Goal: Book appointment/travel/reservation

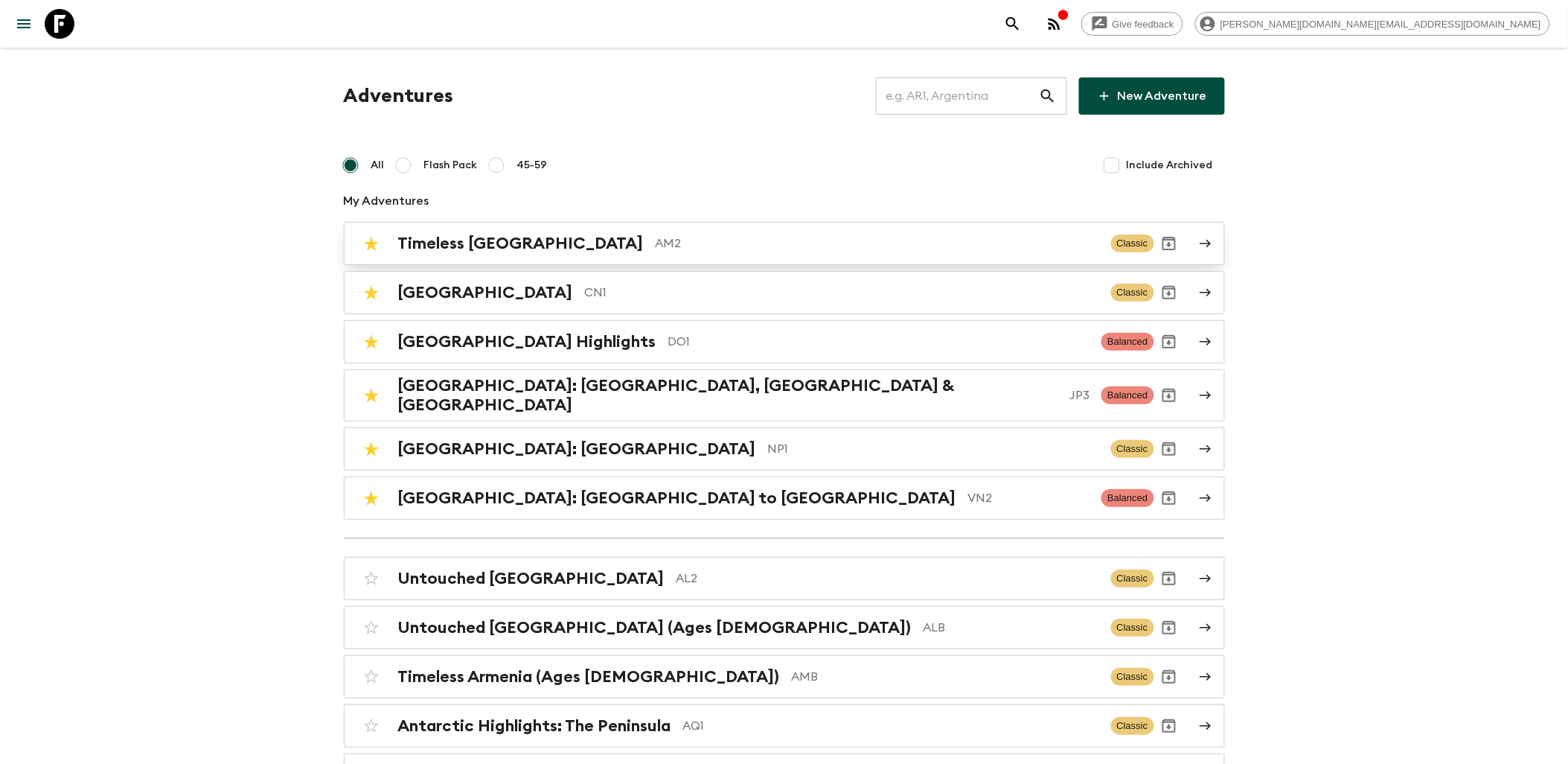
click at [656, 251] on p "AM2" at bounding box center [877, 243] width 443 height 18
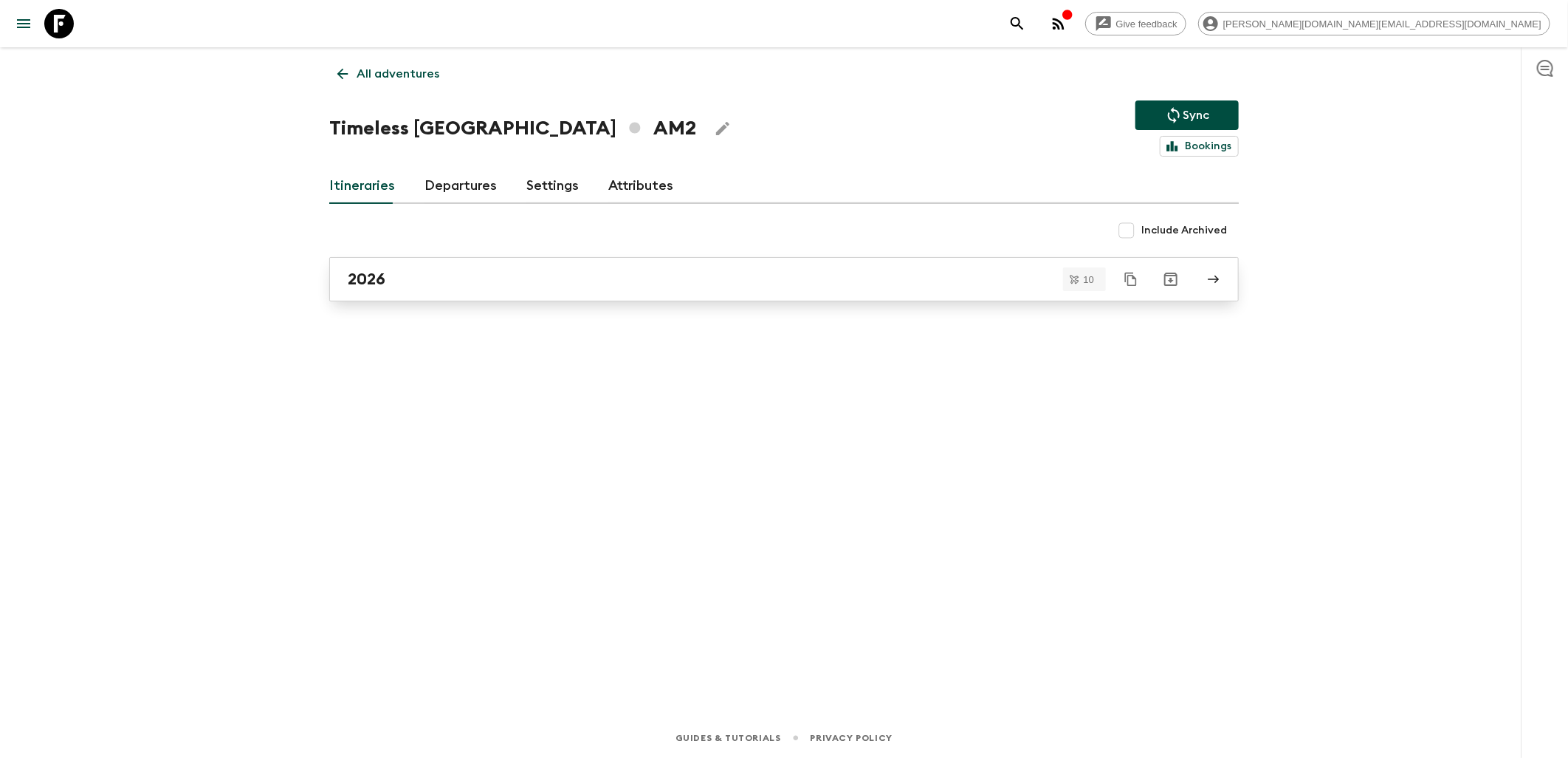
click at [402, 292] on link "2026" at bounding box center [784, 279] width 910 height 44
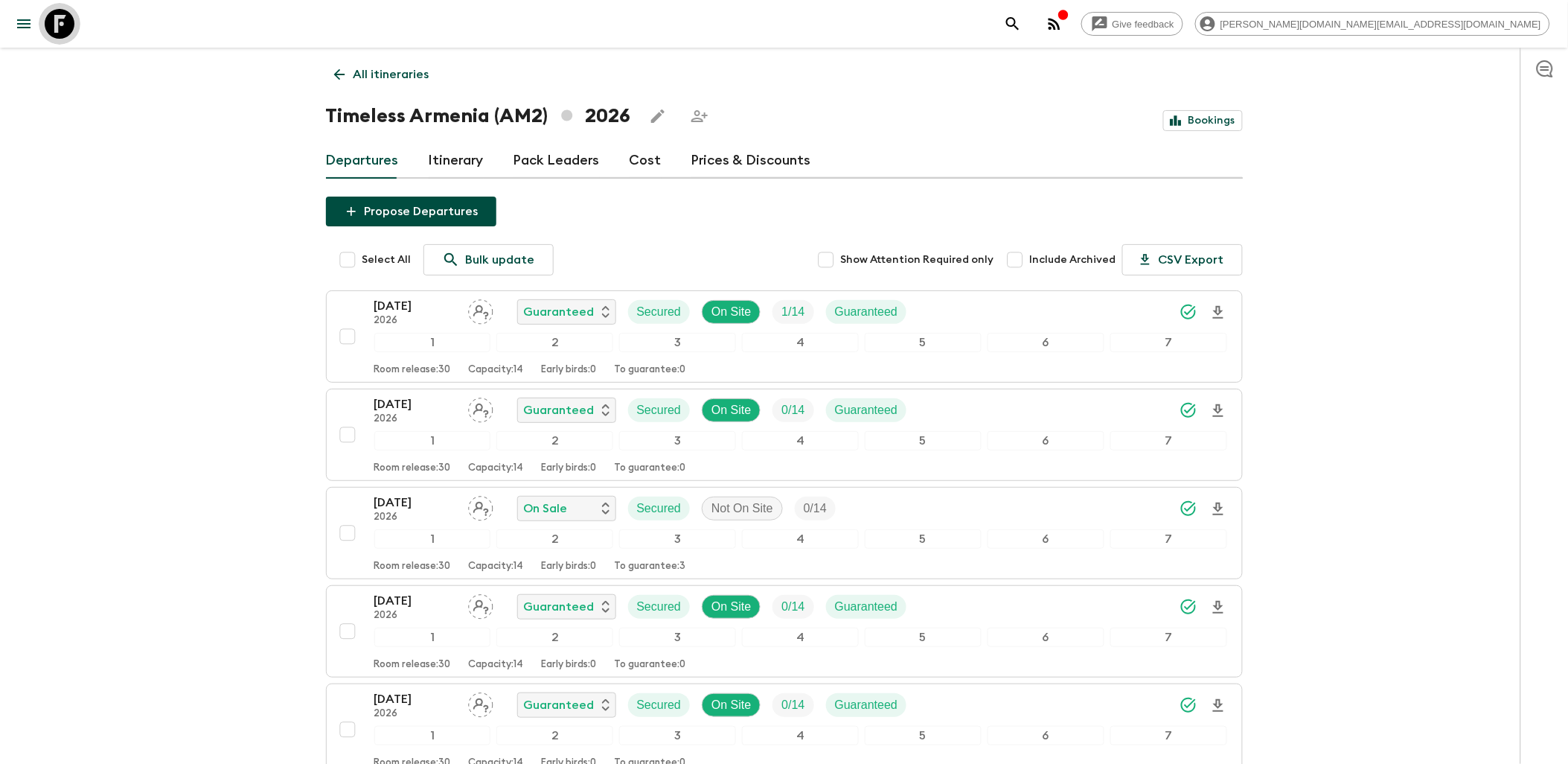
click at [64, 26] on icon at bounding box center [59, 23] width 30 height 30
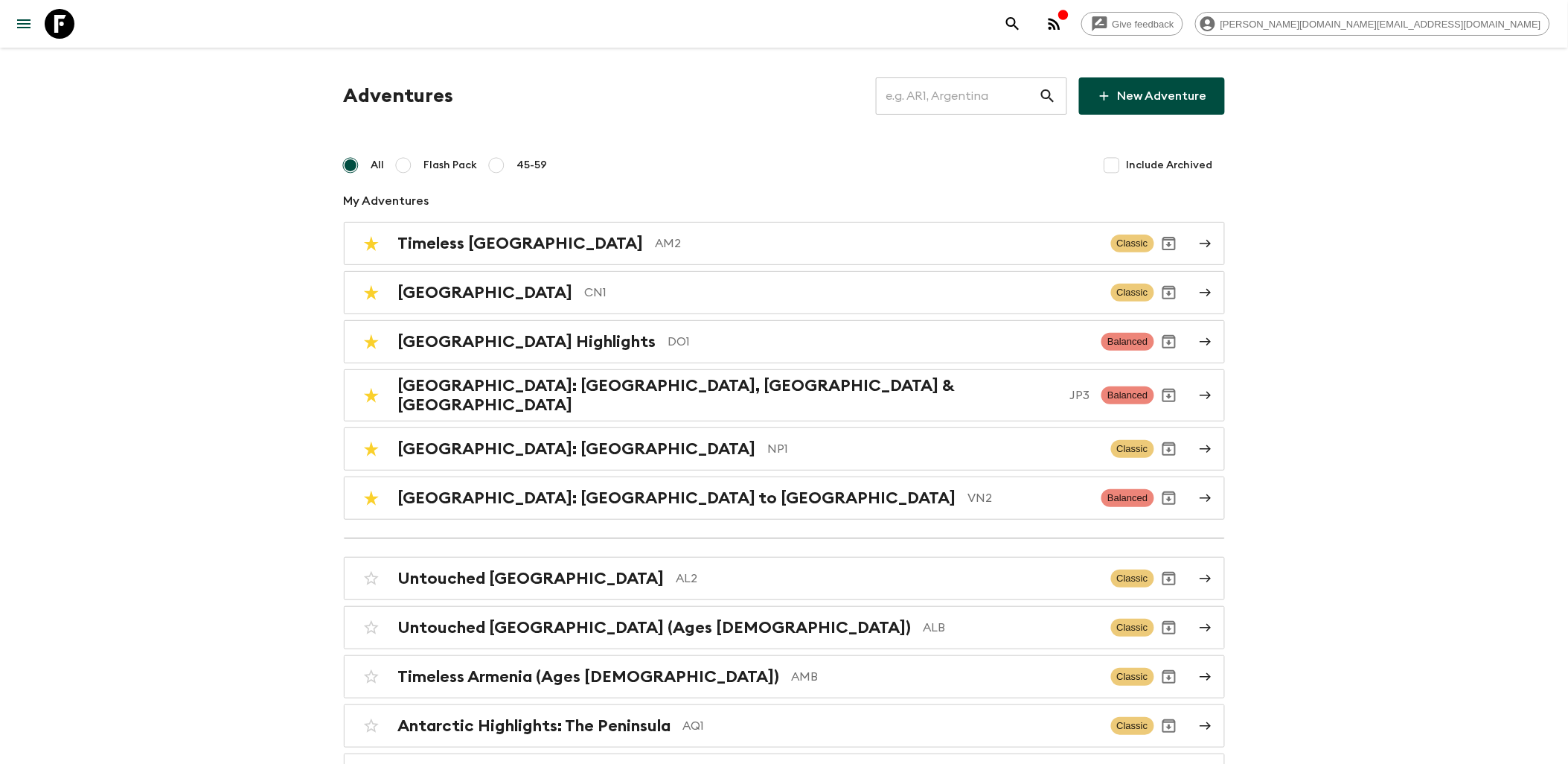
click at [50, 32] on icon at bounding box center [59, 23] width 30 height 30
click at [64, 9] on icon at bounding box center [59, 23] width 30 height 30
